Goal: Information Seeking & Learning: Learn about a topic

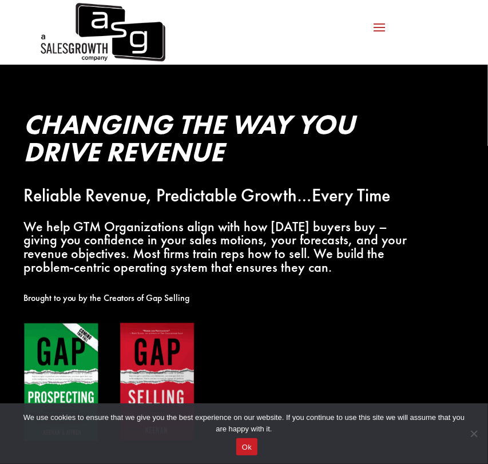
click at [246, 449] on button "Ok" at bounding box center [246, 447] width 21 height 17
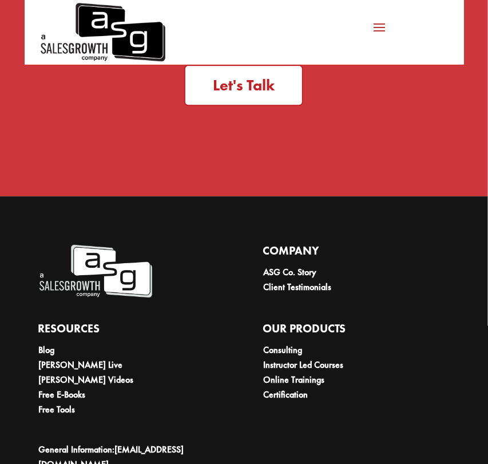
scroll to position [3875, 0]
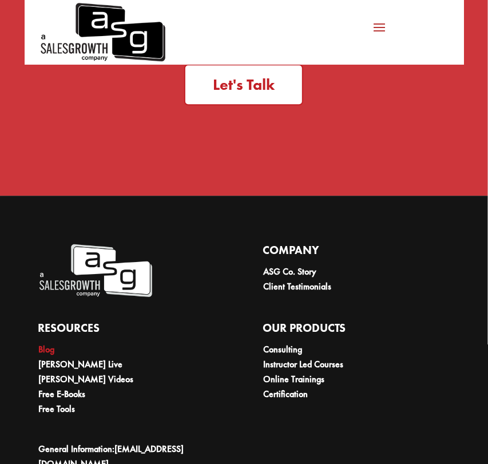
click at [46, 348] on link "Blog" at bounding box center [46, 350] width 16 height 12
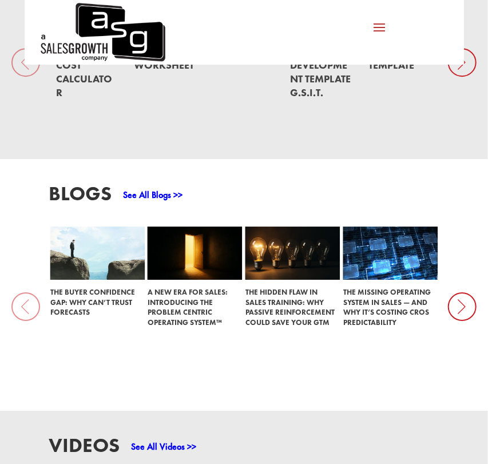
scroll to position [1125, 0]
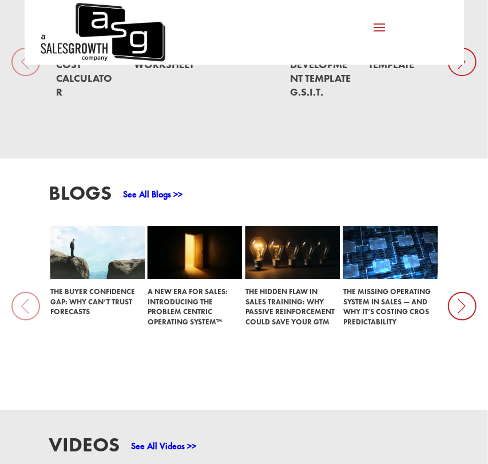
click at [462, 305] on icon at bounding box center [462, 306] width 29 height 29
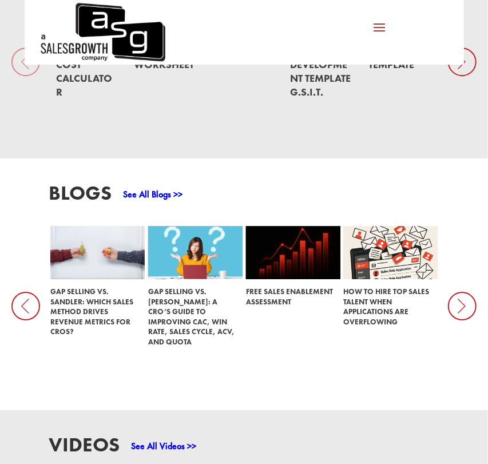
click at [24, 303] on icon at bounding box center [25, 306] width 29 height 29
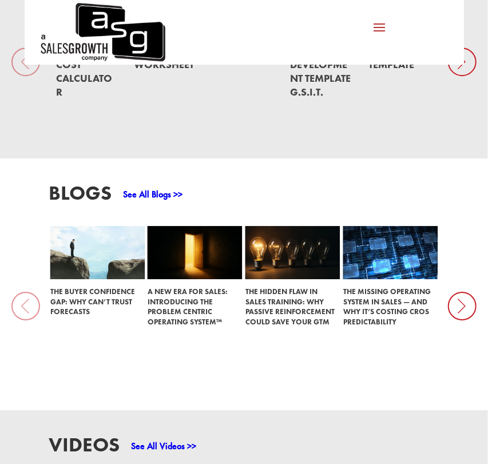
click at [308, 305] on h2 "The Hidden Flaw in Sales Training: Why Passive Reinforcement Could Save Your GTM" at bounding box center [292, 306] width 92 height 49
click at [289, 305] on link "The Hidden Flaw in Sales Training: Why Passive Reinforcement Could Save Your GTM" at bounding box center [290, 307] width 89 height 40
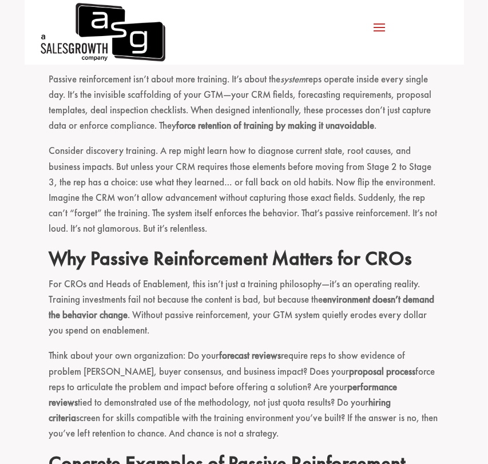
scroll to position [1134, 0]
